Goal: Information Seeking & Learning: Learn about a topic

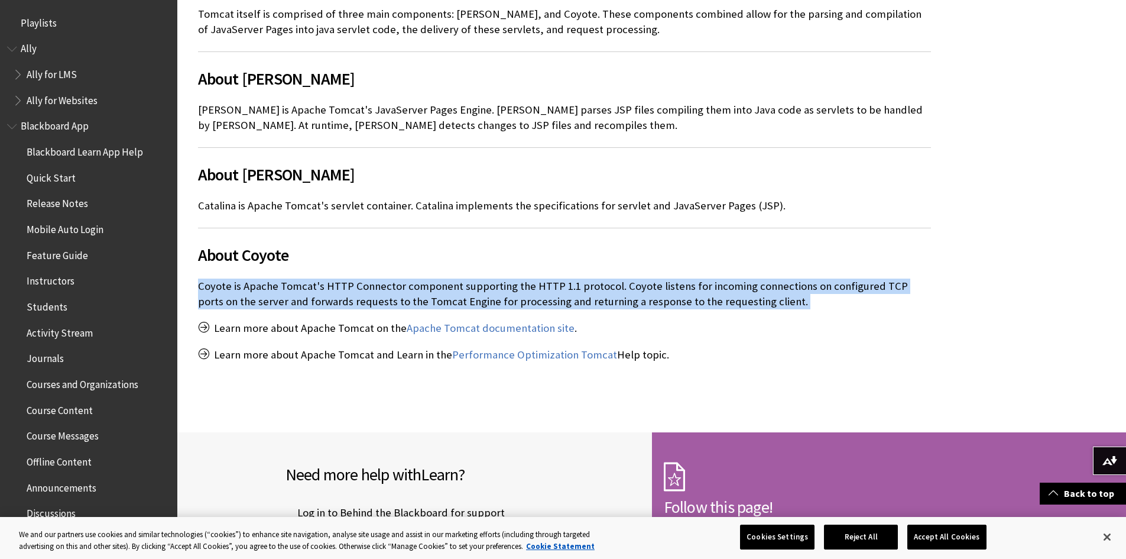
scroll to position [1327, 0]
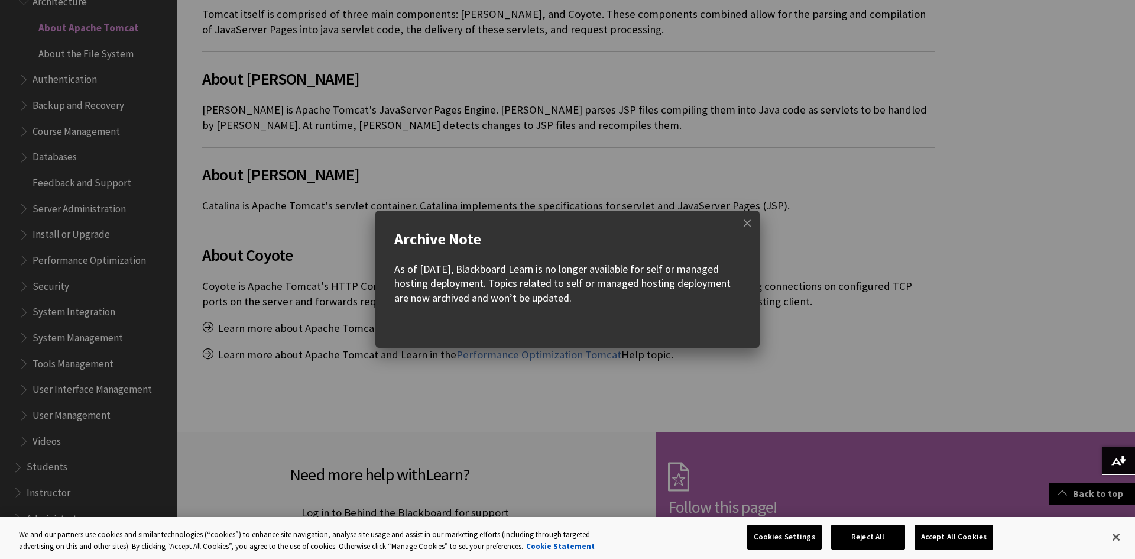
click at [226, 316] on w-div "Archive Note As of [DATE], Blackboard Learn is no longer available for self or …" at bounding box center [567, 278] width 1135 height 137
click at [743, 215] on span at bounding box center [747, 222] width 25 height 25
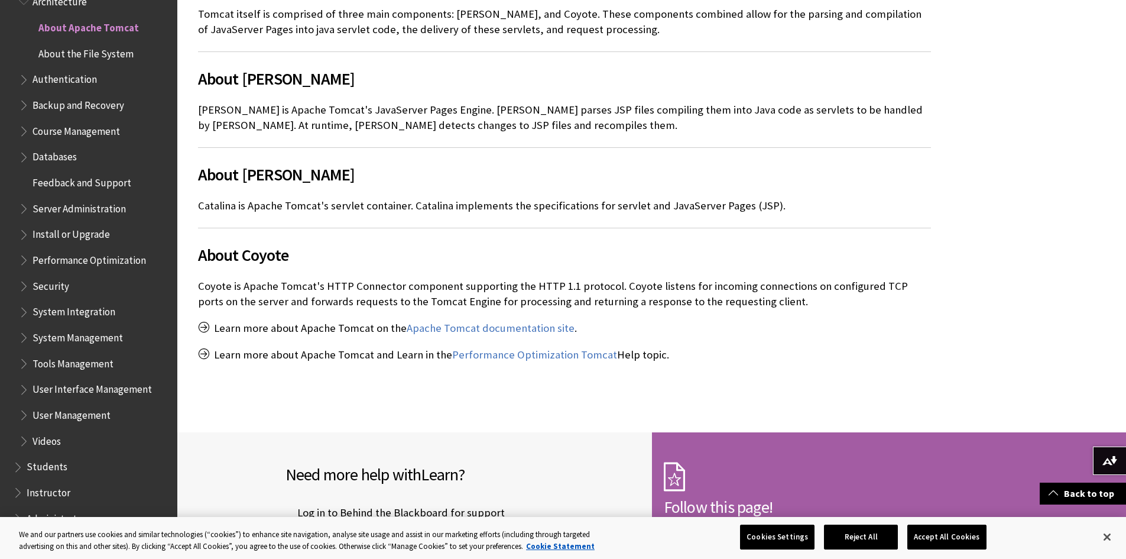
click at [357, 282] on p "Coyote is Apache Tomcat's HTTP Connector component supporting the HTTP 1.1 prot…" at bounding box center [564, 293] width 733 height 31
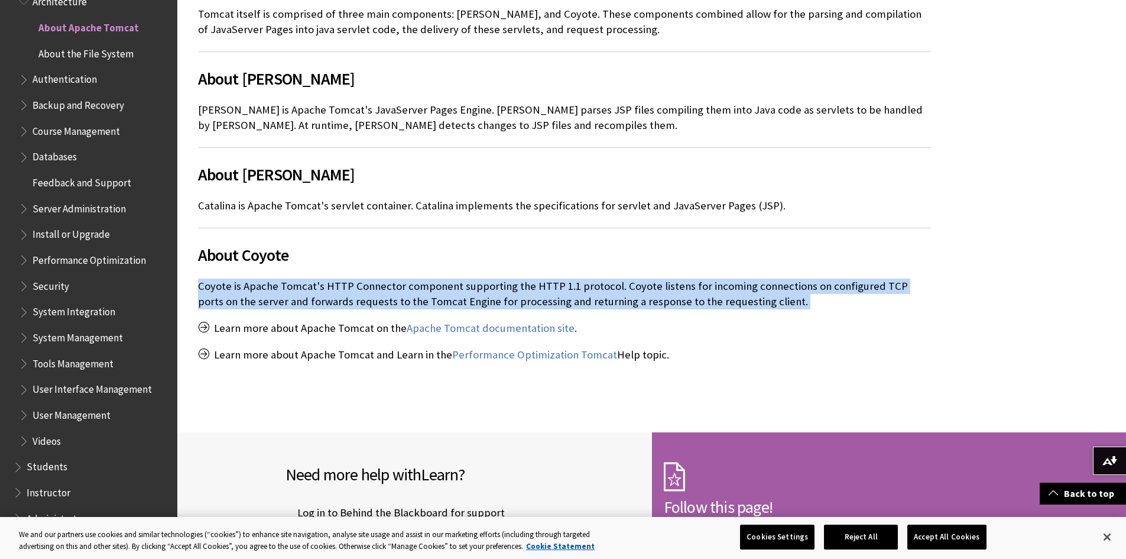
click at [357, 282] on p "Coyote is Apache Tomcat's HTTP Connector component supporting the HTTP 1.1 prot…" at bounding box center [564, 293] width 733 height 31
click at [197, 307] on div at bounding box center [197, 307] width 0 height 0
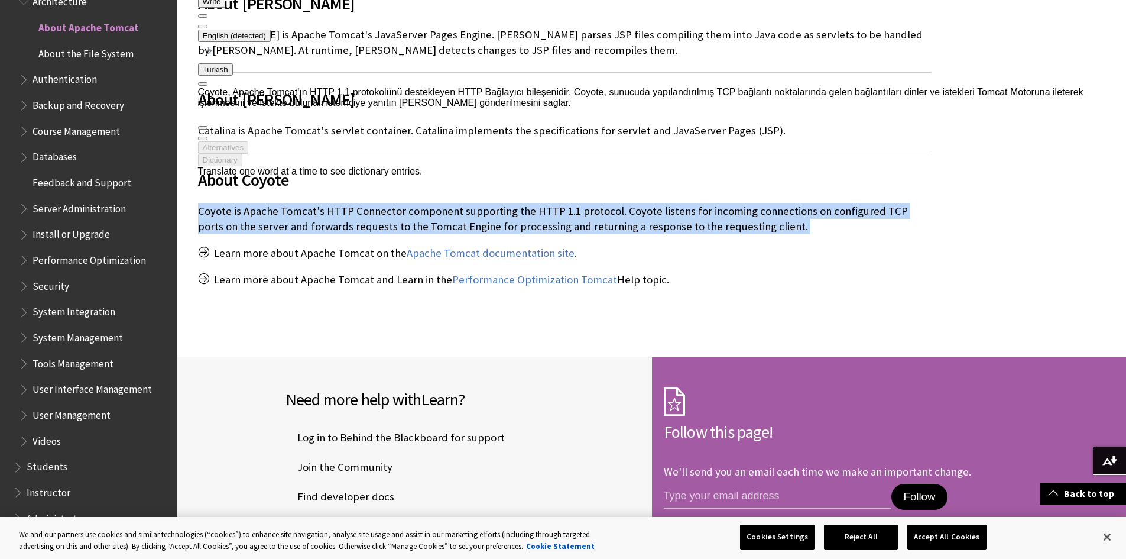
scroll to position [741, 0]
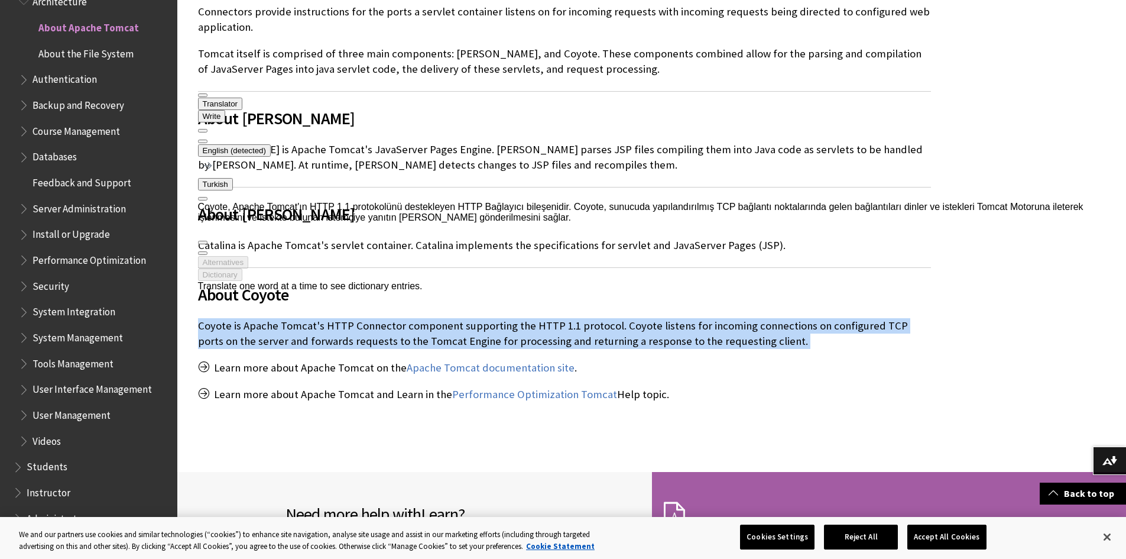
click at [206, 87] on div at bounding box center [662, 87] width 929 height 0
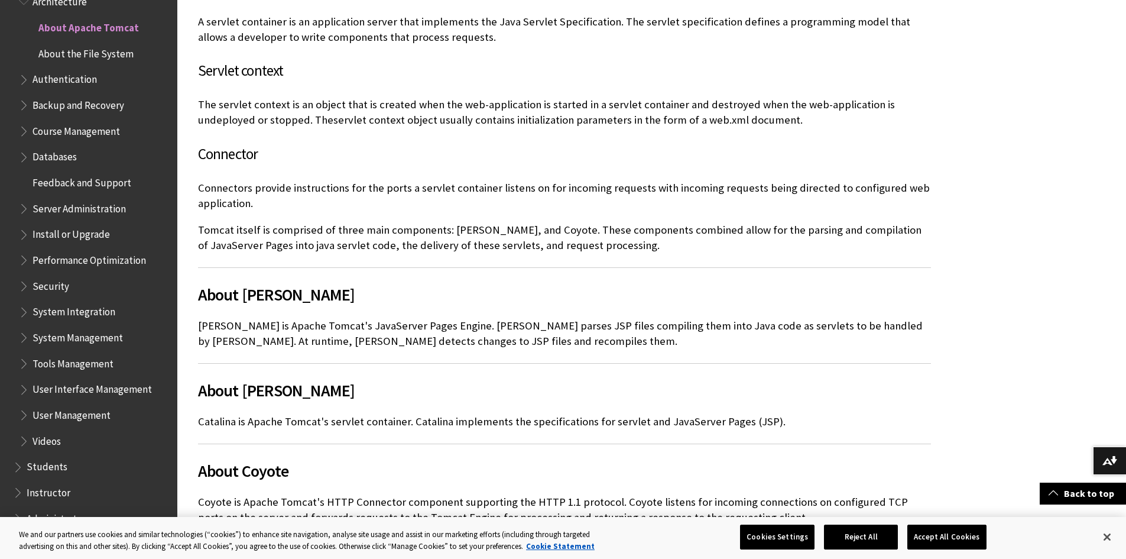
scroll to position [563, 0]
